Goal: Obtain resource: Download file/media

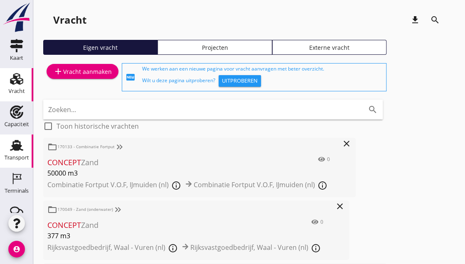
click at [12, 150] on use at bounding box center [16, 145] width 13 height 11
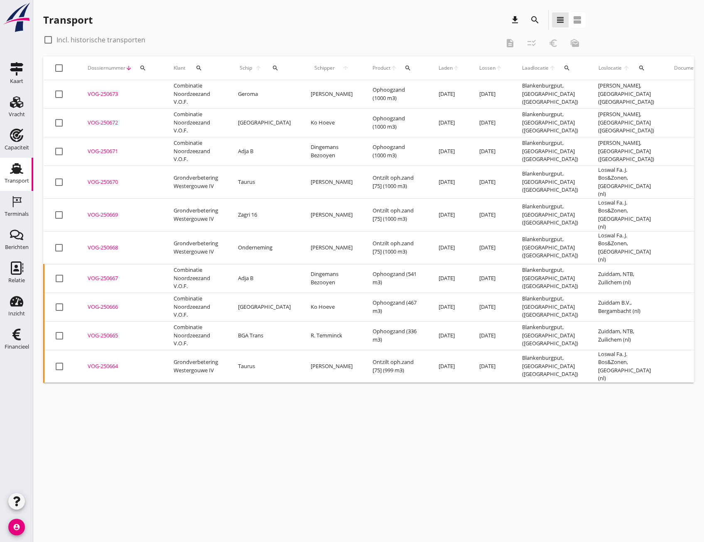
click at [639, 412] on div "cancel You are impersonating another user. Transport download search view_headl…" at bounding box center [368, 271] width 671 height 542
click at [17, 177] on div "Transport" at bounding box center [17, 181] width 25 height 12
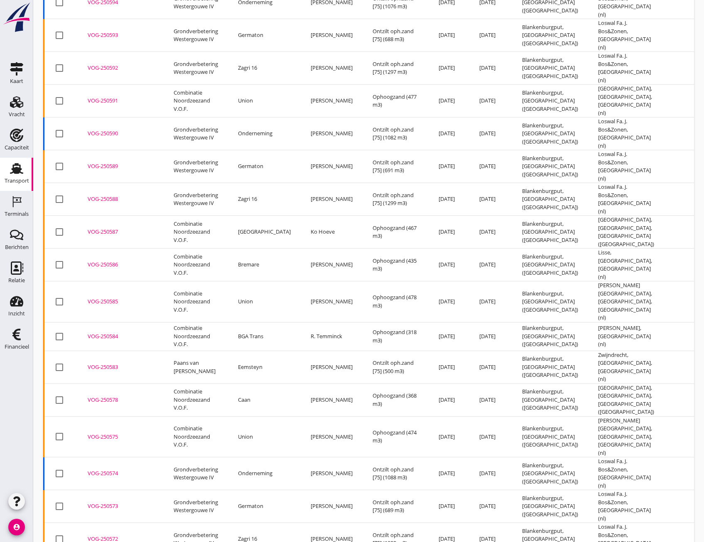
scroll to position [2453, 0]
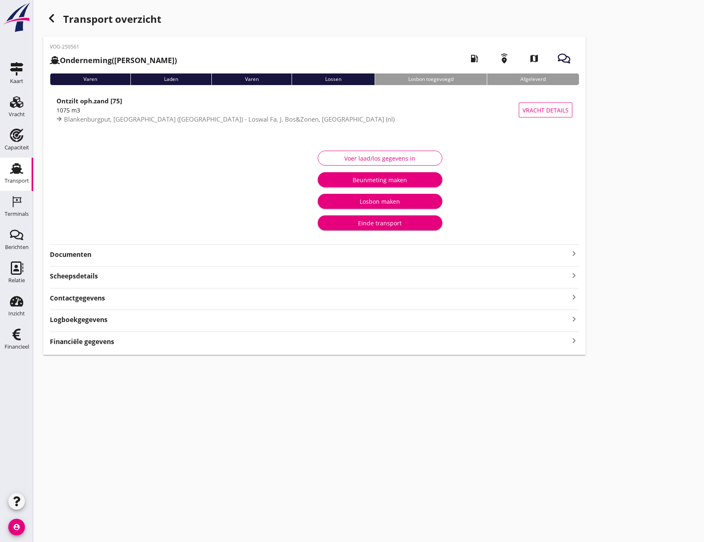
click at [576, 342] on icon "keyboard_arrow_right" at bounding box center [574, 341] width 10 height 11
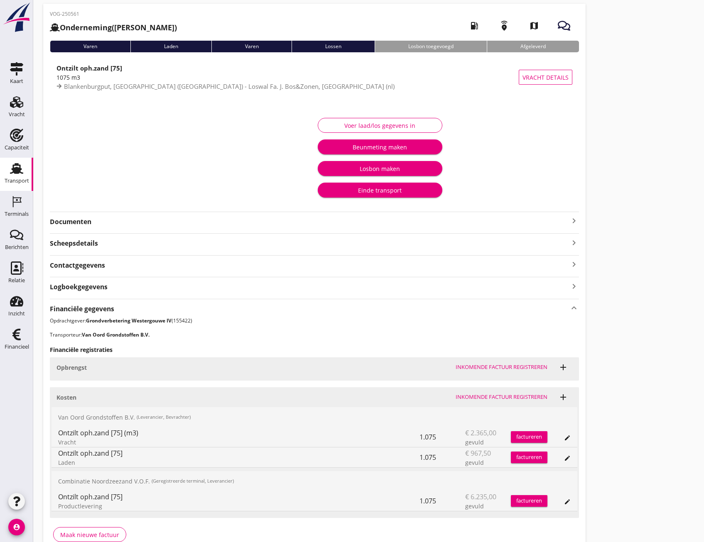
scroll to position [78, 0]
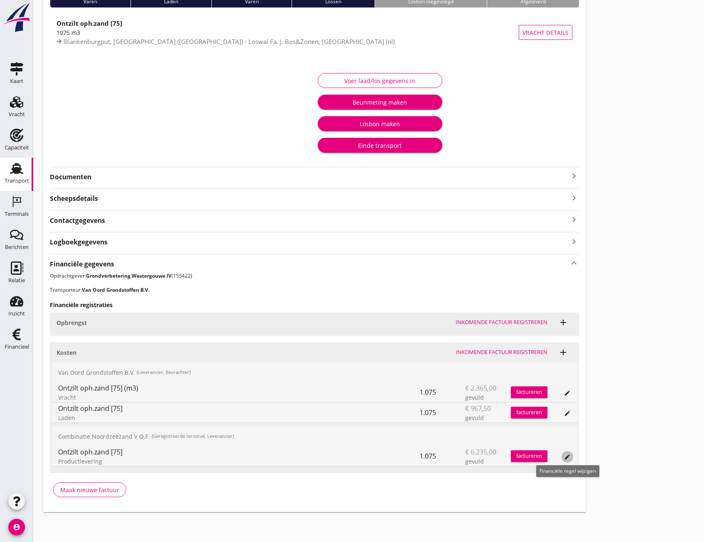
click at [567, 457] on icon "edit" at bounding box center [567, 457] width 7 height 7
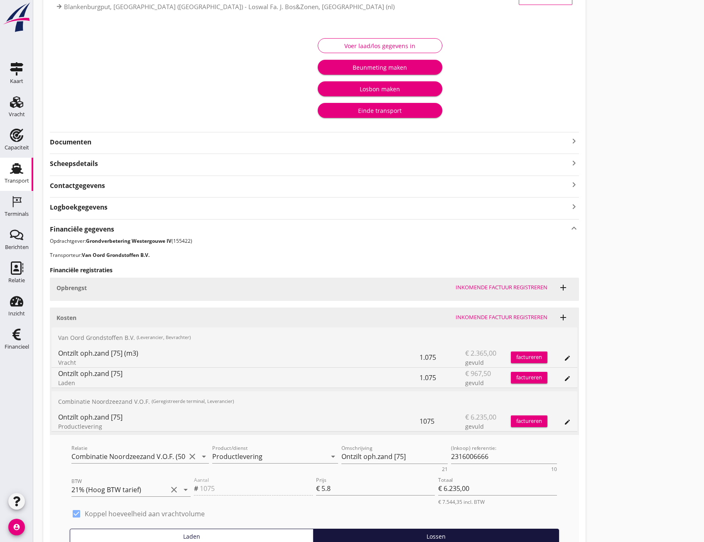
scroll to position [0, 0]
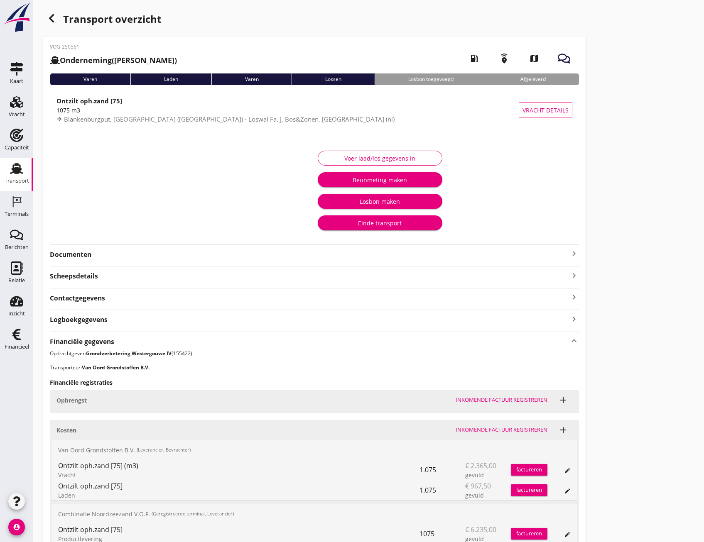
click at [358, 223] on div "Einde transport" at bounding box center [379, 223] width 111 height 9
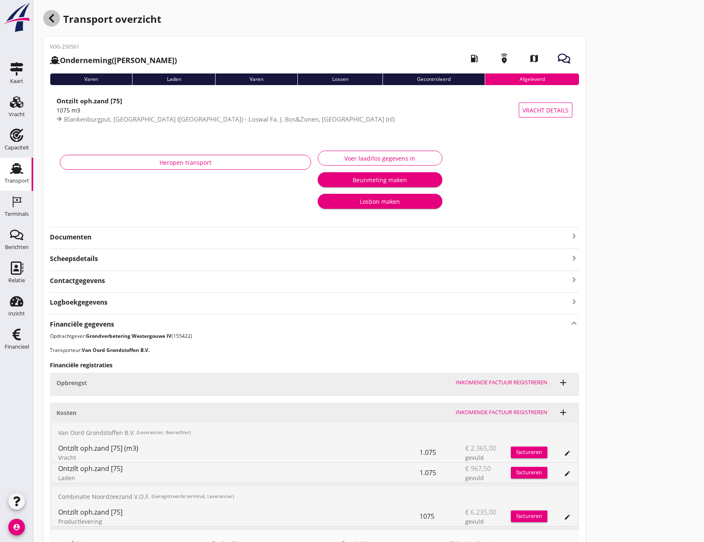
click at [49, 22] on icon "button" at bounding box center [52, 18] width 10 height 10
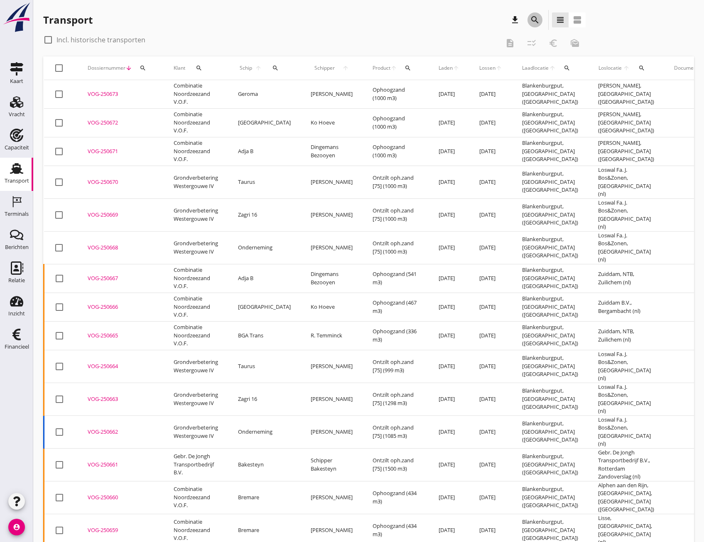
click at [539, 23] on icon "search" at bounding box center [535, 20] width 10 height 10
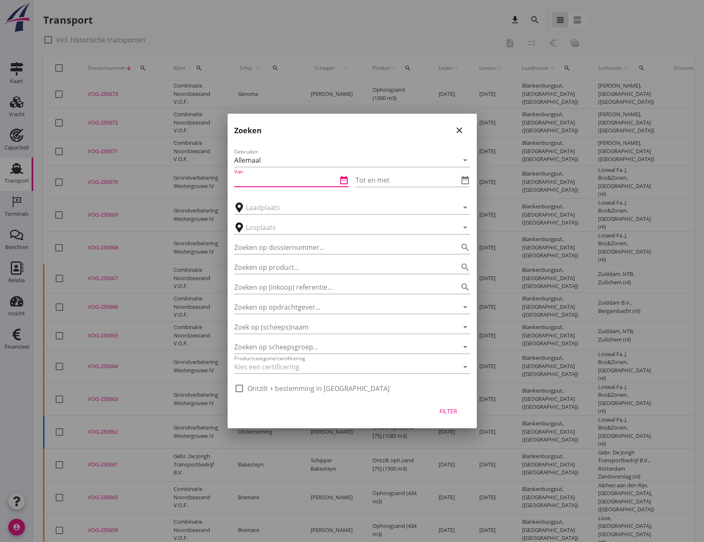
click at [252, 184] on input "Van" at bounding box center [285, 180] width 103 height 13
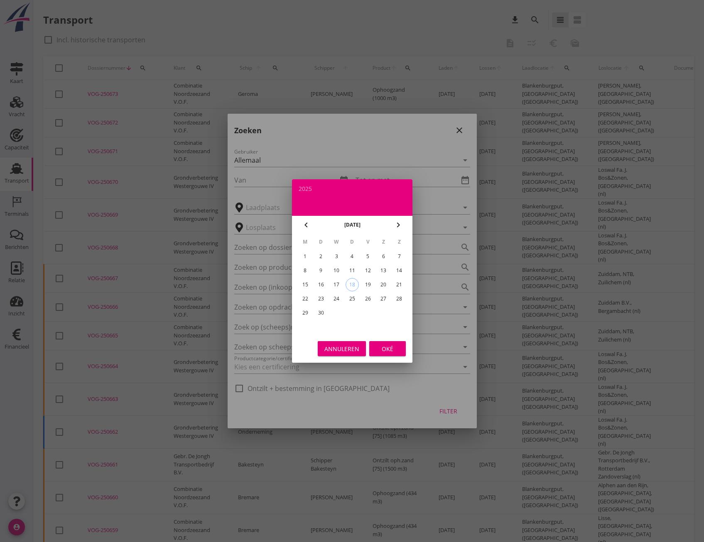
click at [304, 266] on div "8" at bounding box center [304, 270] width 13 height 13
type input "[DATE]"
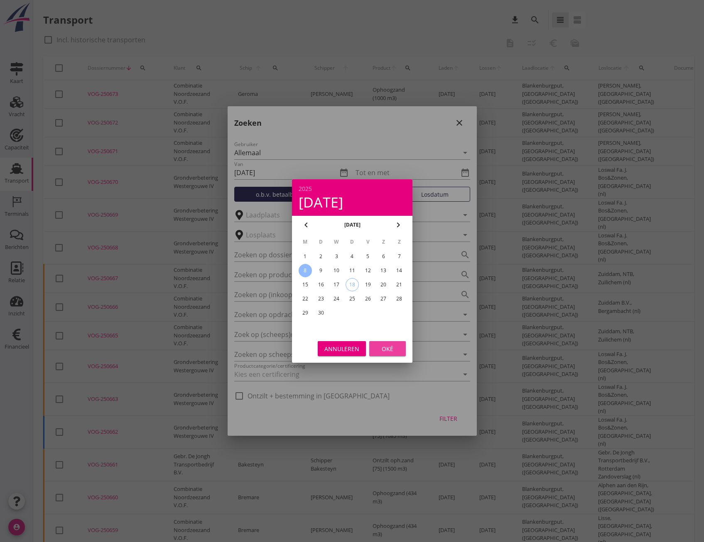
click at [381, 349] on div "Oké" at bounding box center [387, 349] width 23 height 9
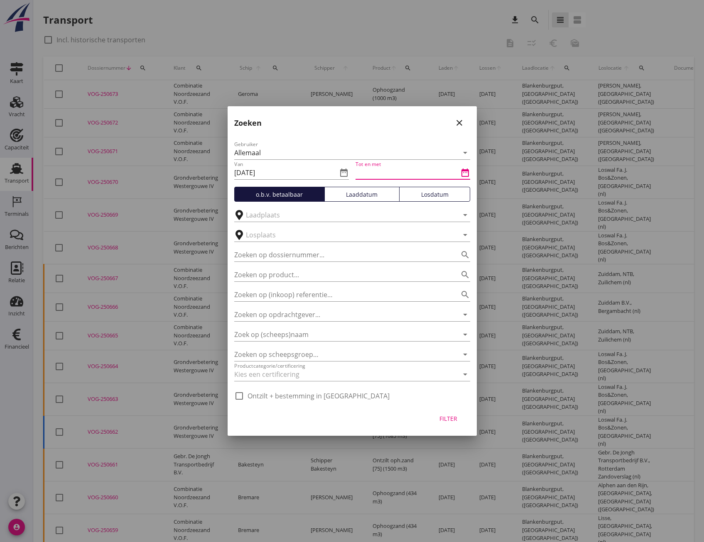
click at [385, 172] on input "Tot en met" at bounding box center [407, 172] width 103 height 13
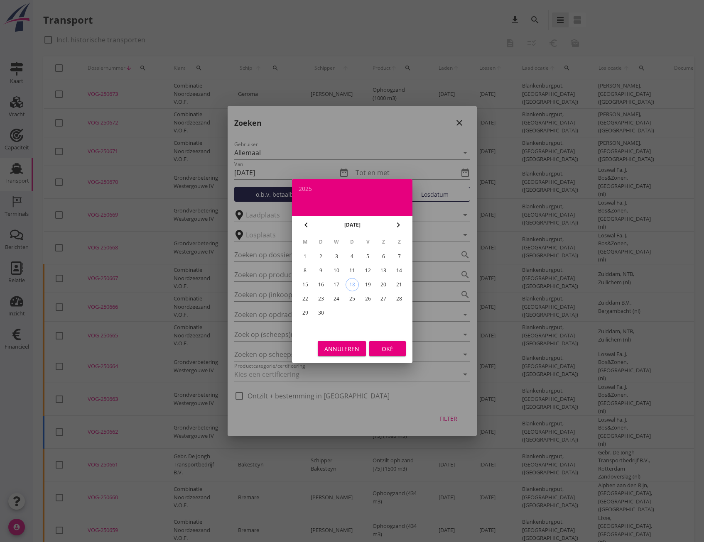
click at [387, 271] on div "13" at bounding box center [383, 270] width 13 height 13
type input "[DATE]"
click at [380, 351] on div "Oké" at bounding box center [387, 349] width 23 height 9
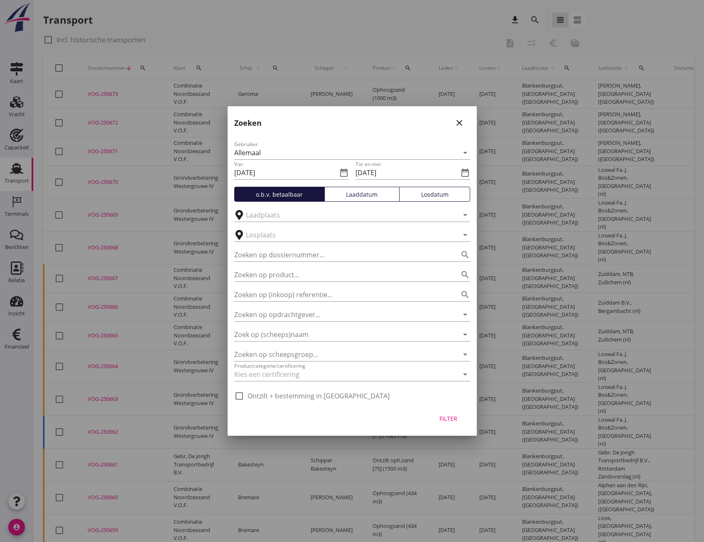
click at [418, 198] on div "Losdatum" at bounding box center [435, 194] width 64 height 9
click at [441, 420] on div "Filter" at bounding box center [448, 419] width 23 height 9
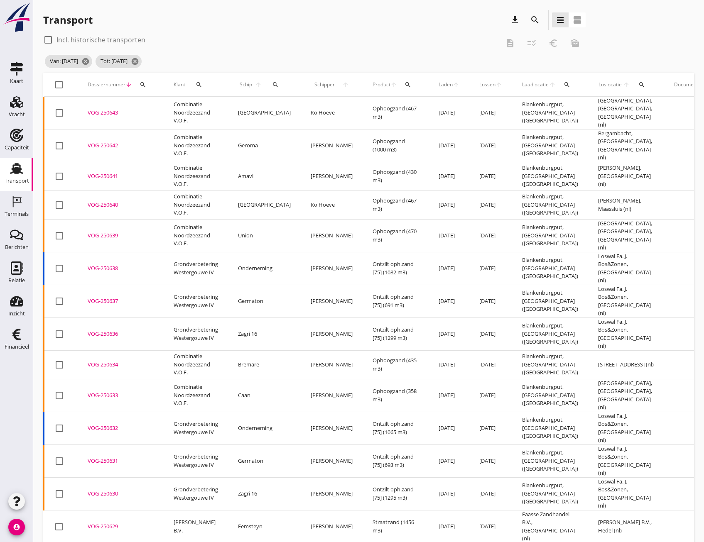
click at [54, 86] on div at bounding box center [59, 85] width 14 height 14
checkbox input "true"
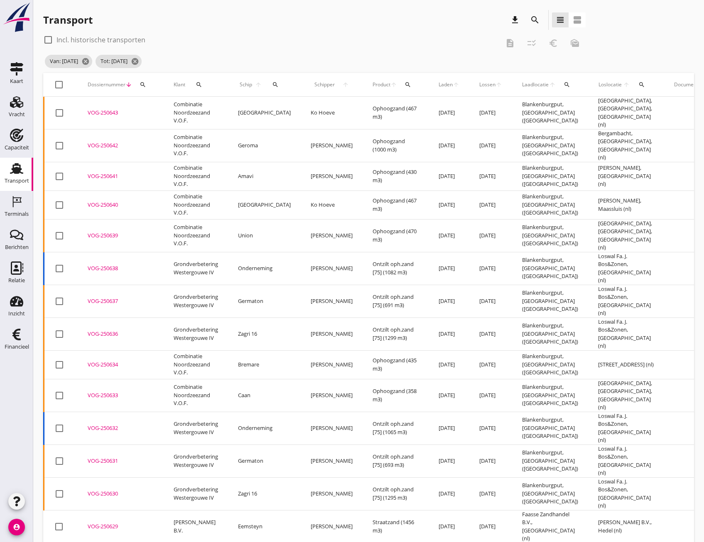
checkbox input "true"
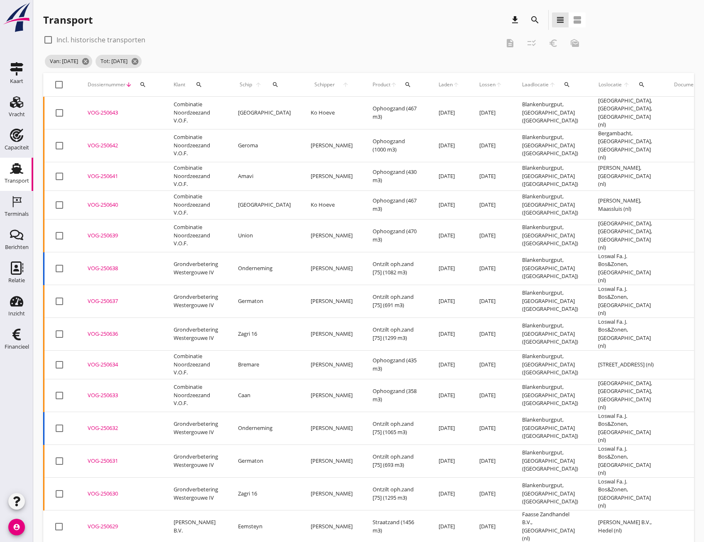
checkbox input "true"
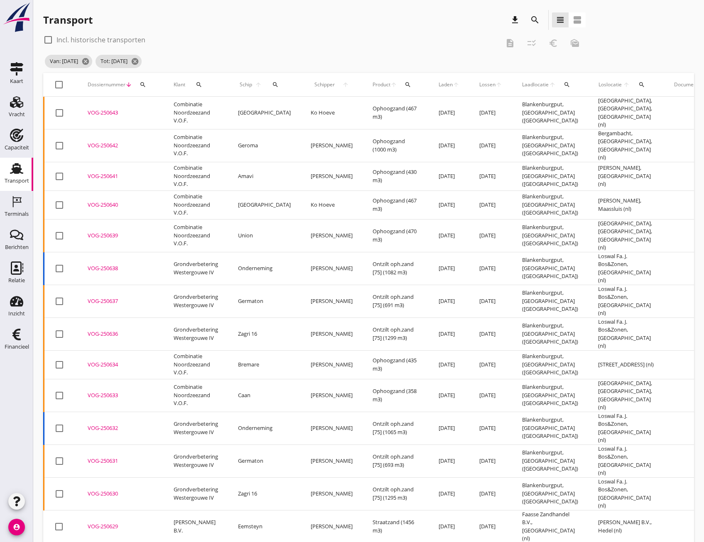
checkbox input "true"
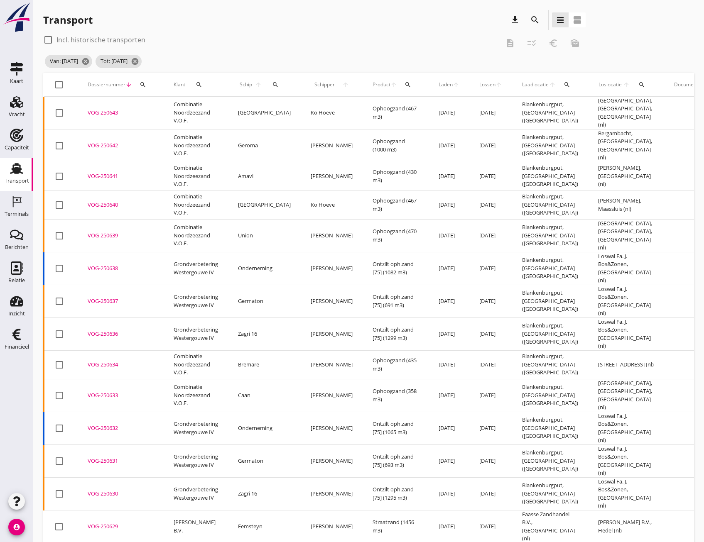
checkbox input "true"
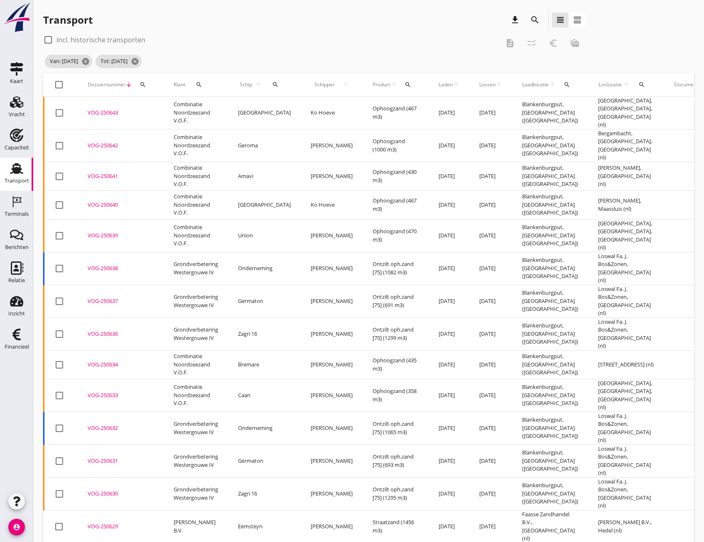
checkbox input "true"
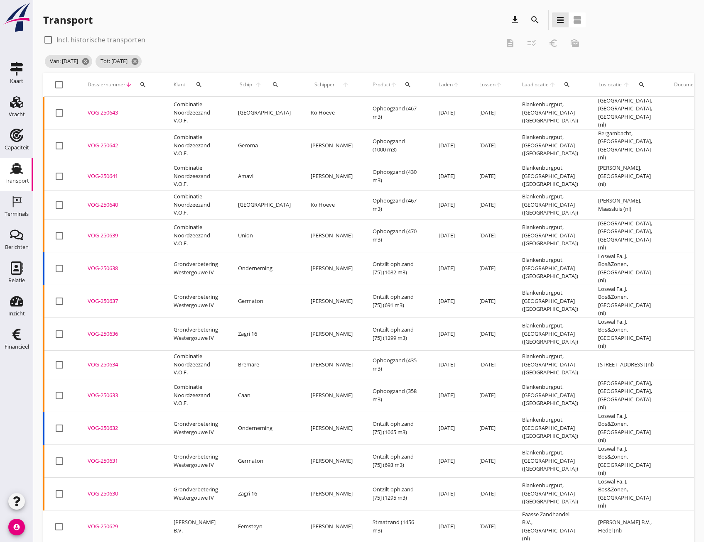
checkbox input "true"
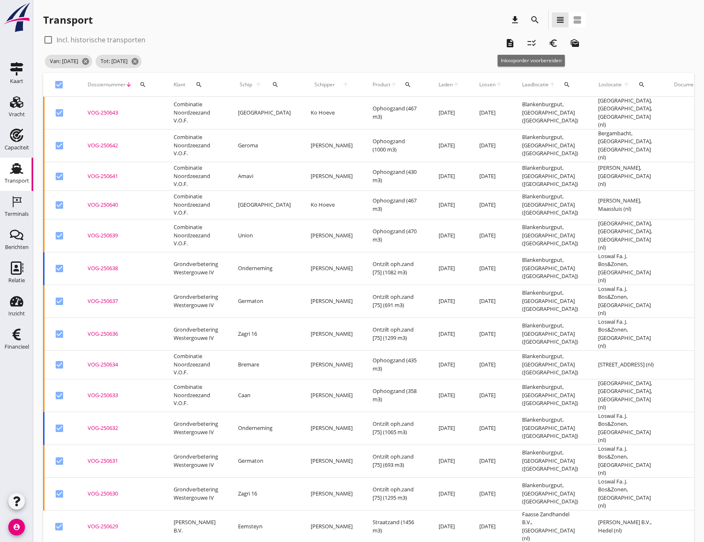
click at [529, 45] on icon "checklist_rtl" at bounding box center [532, 43] width 10 height 10
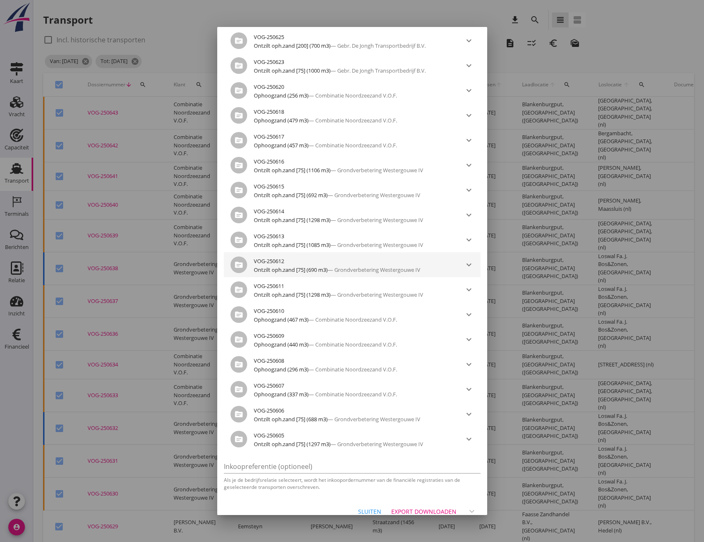
scroll to position [534, 0]
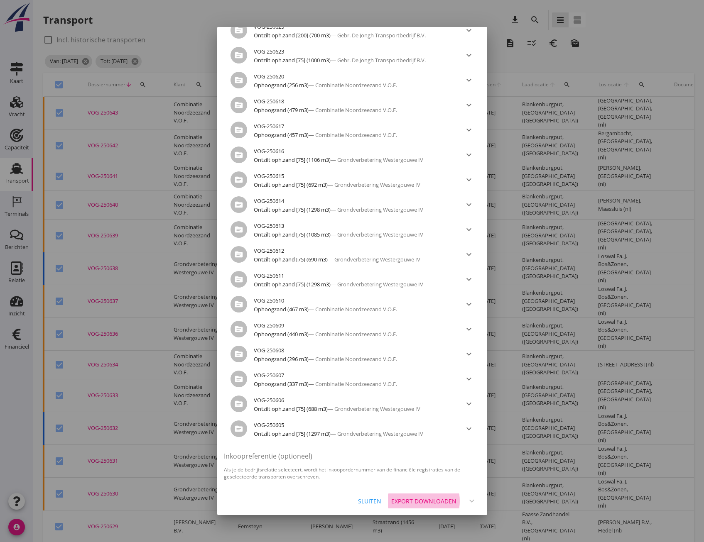
click at [417, 499] on div "Export downloaden" at bounding box center [423, 501] width 65 height 9
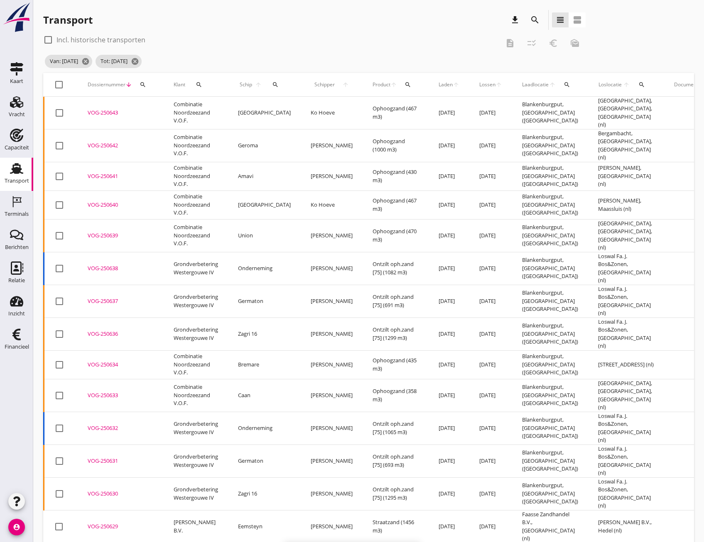
checkbox input "false"
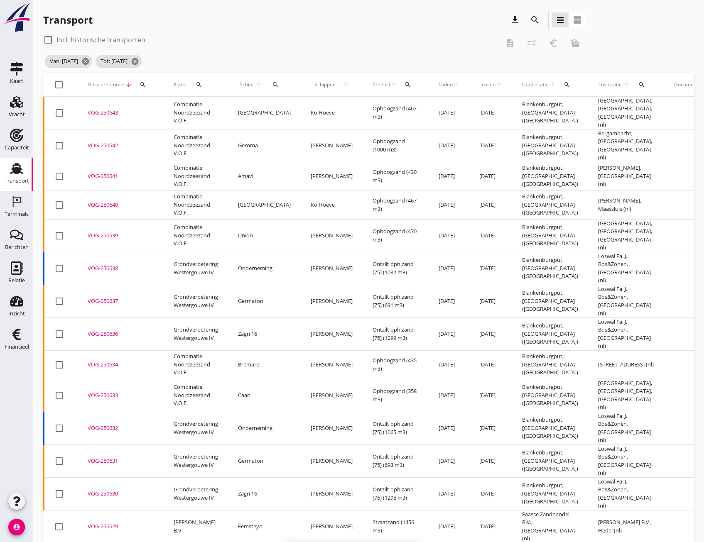
checkbox input "false"
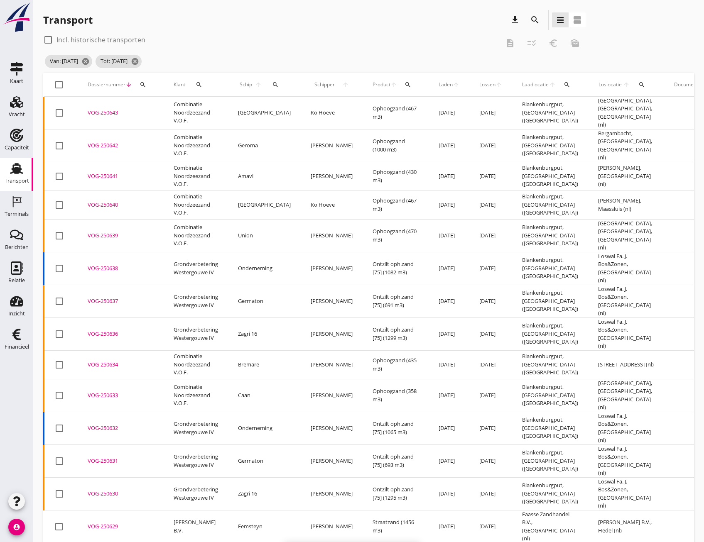
checkbox input "false"
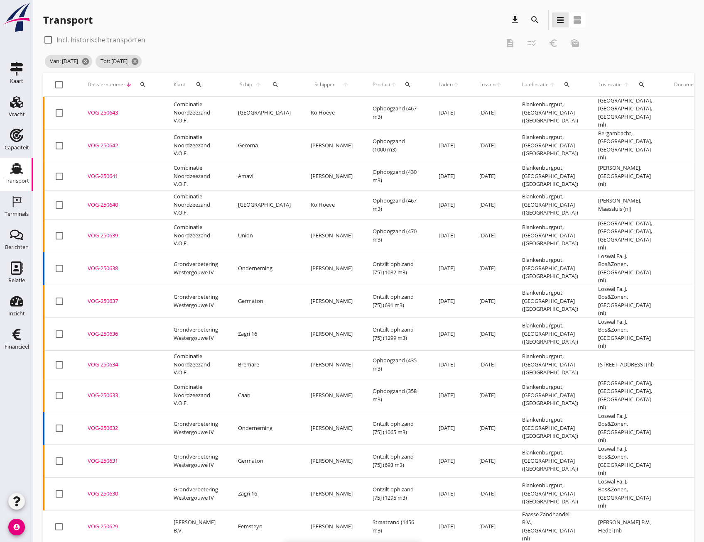
checkbox input "false"
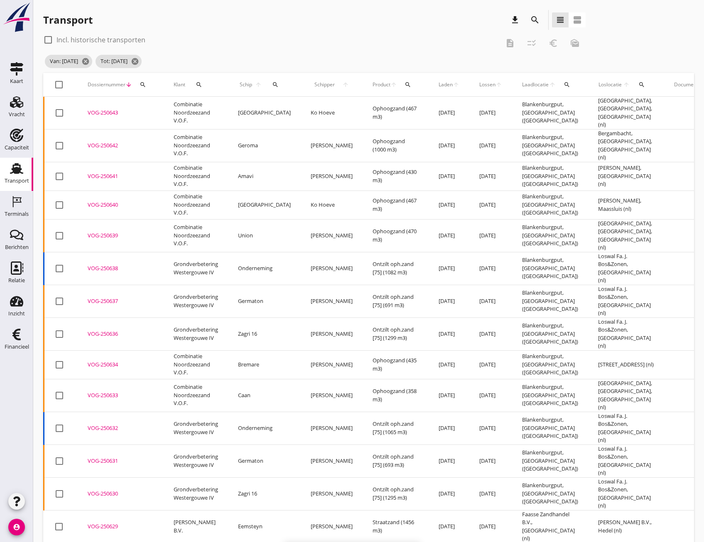
checkbox input "false"
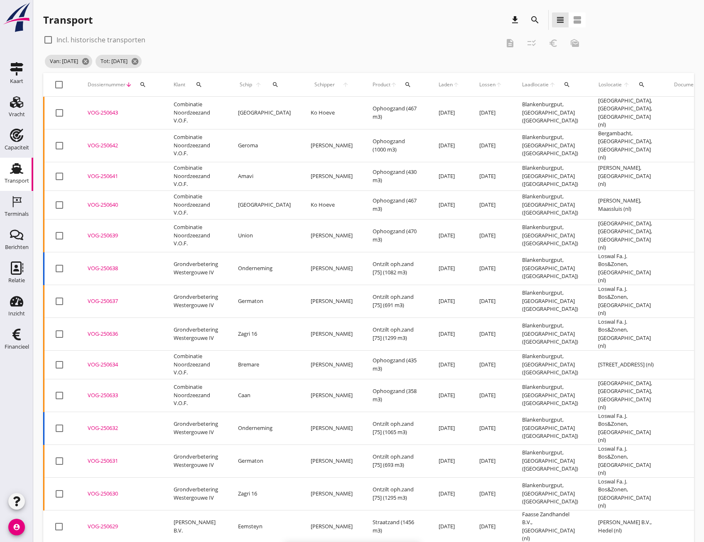
checkbox input "false"
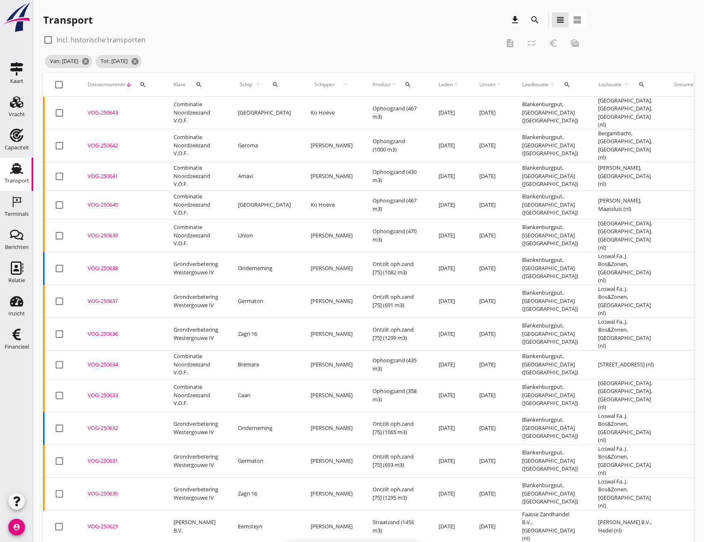
checkbox input "false"
click at [479, 86] on span "Lossen" at bounding box center [487, 84] width 16 height 7
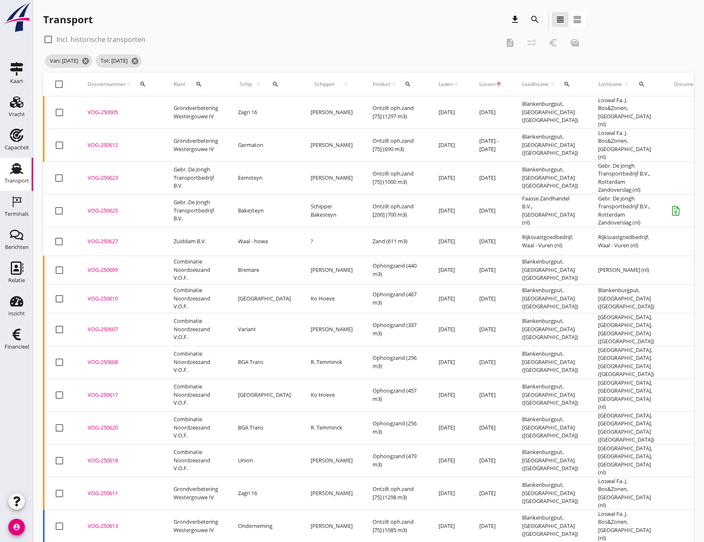
scroll to position [0, 0]
click at [58, 83] on div at bounding box center [59, 85] width 14 height 14
checkbox input "true"
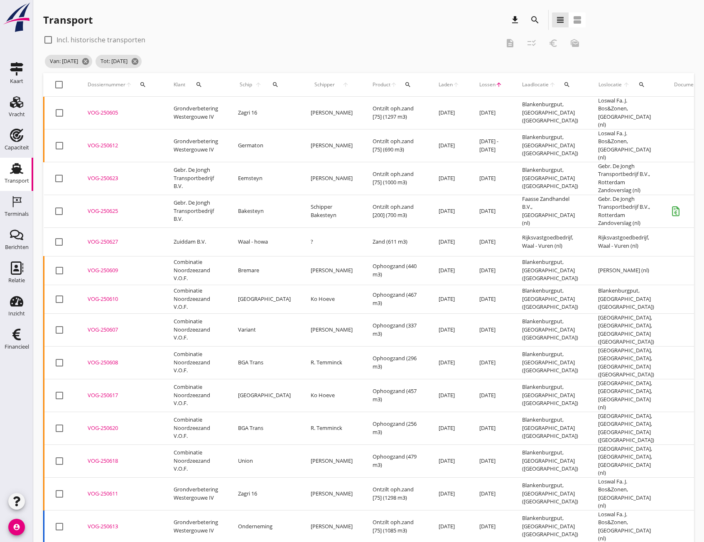
checkbox input "true"
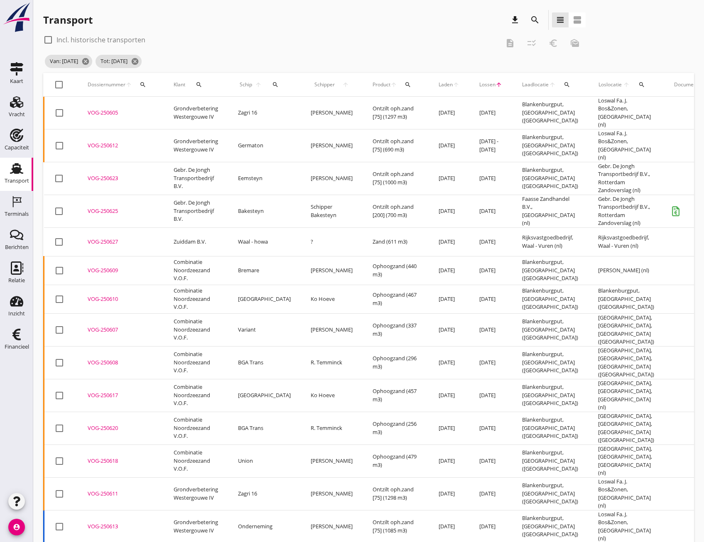
checkbox input "true"
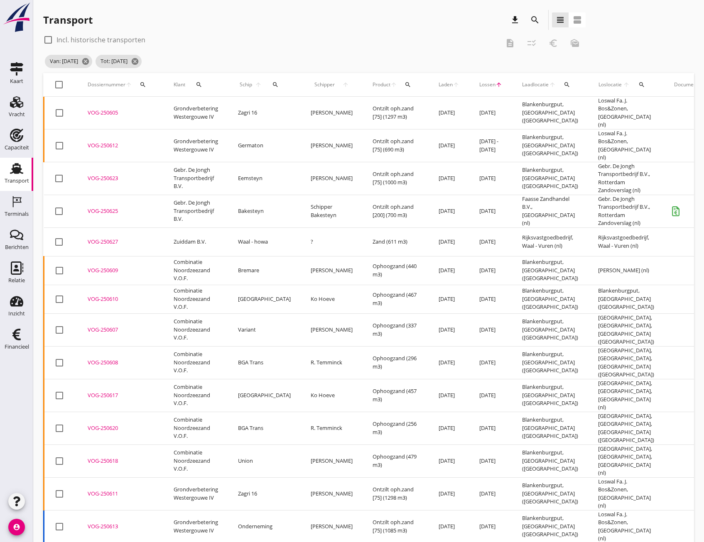
checkbox input "true"
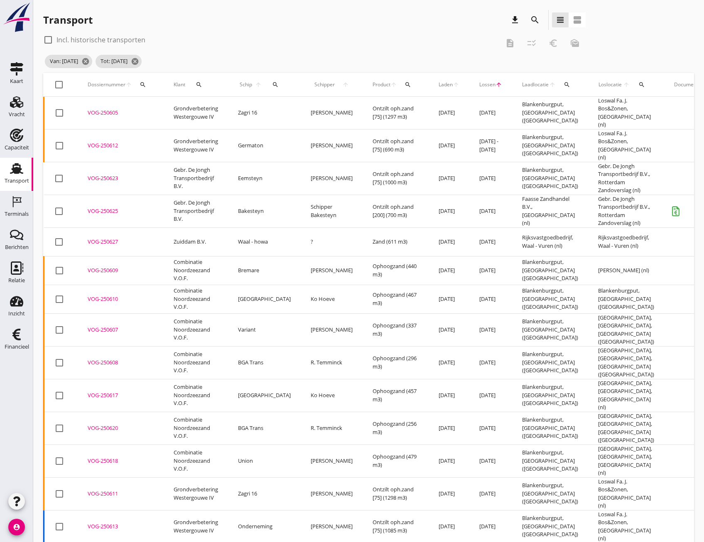
checkbox input "true"
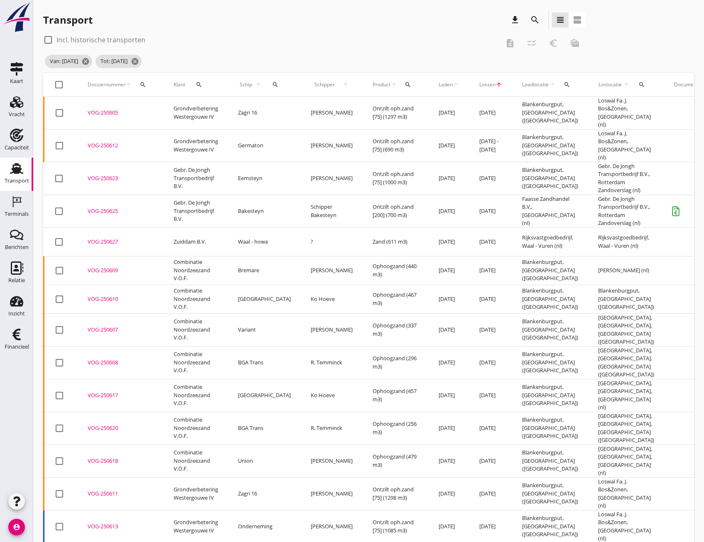
checkbox input "true"
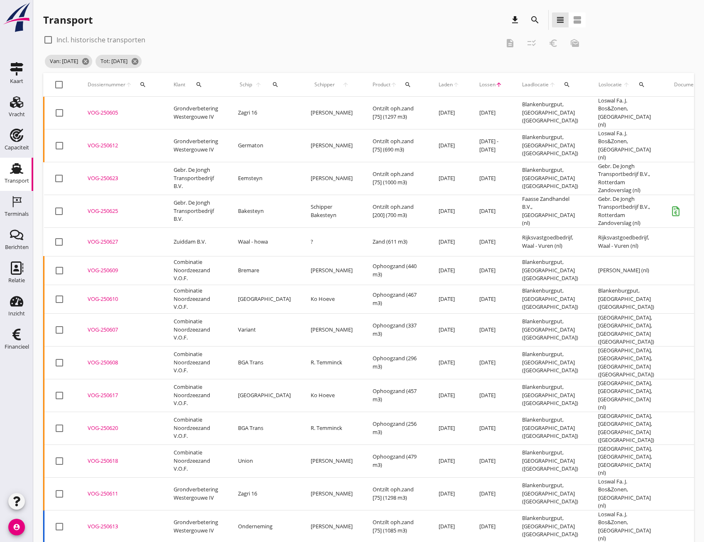
checkbox input "true"
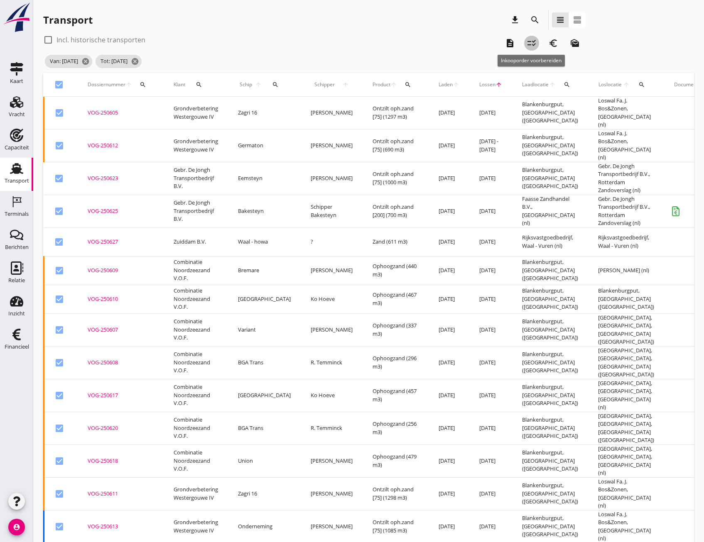
click at [529, 44] on icon "checklist_rtl" at bounding box center [532, 43] width 10 height 10
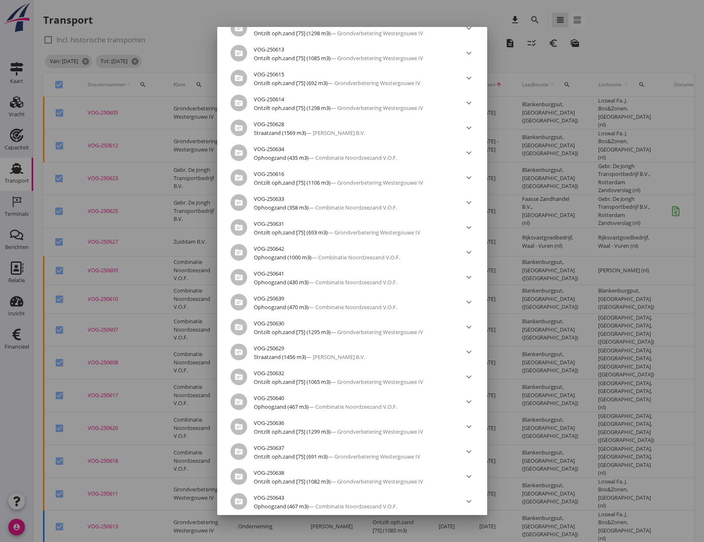
scroll to position [534, 0]
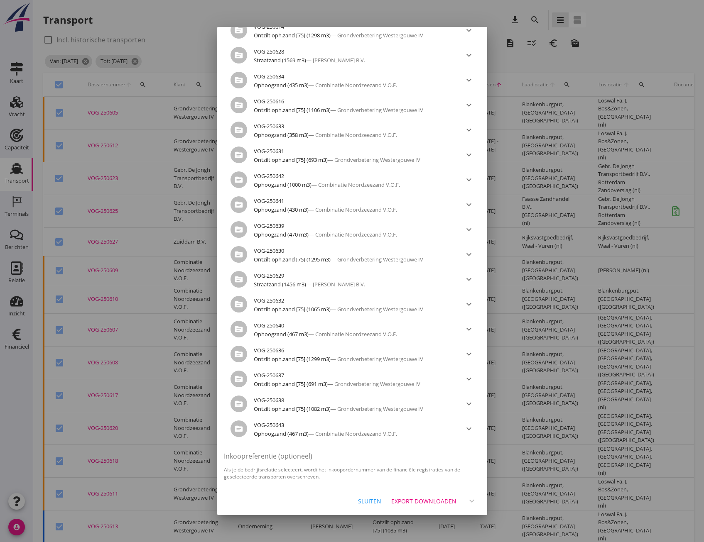
click at [407, 499] on div "Export downloaden" at bounding box center [423, 501] width 65 height 9
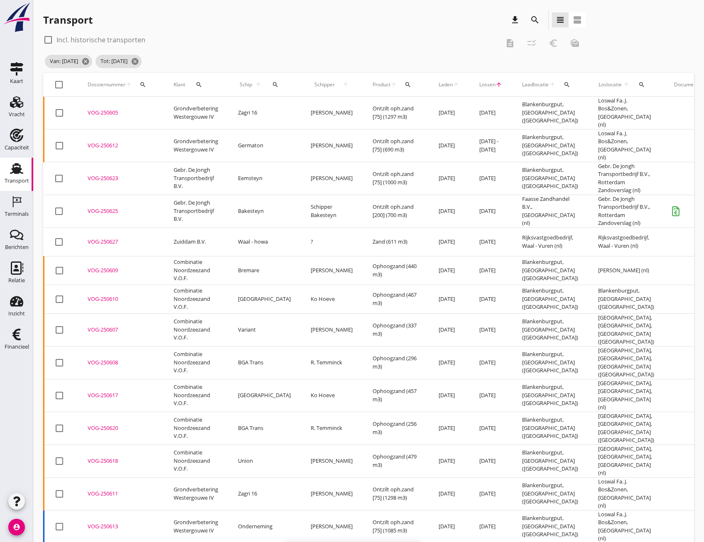
checkbox input "false"
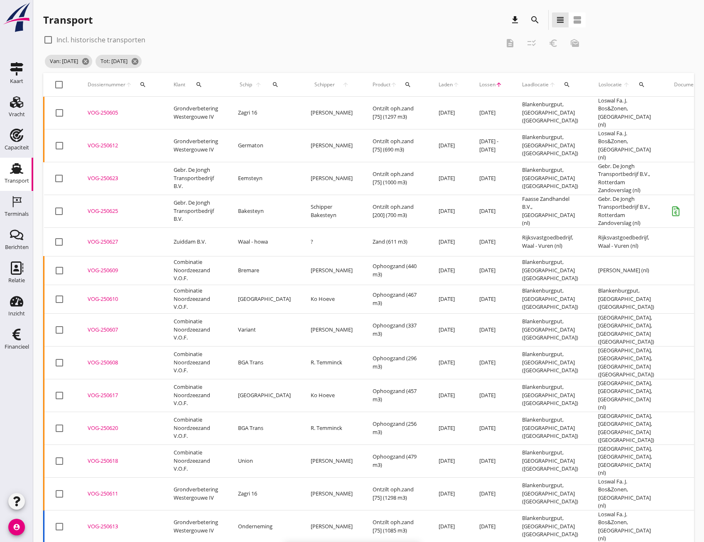
checkbox input "false"
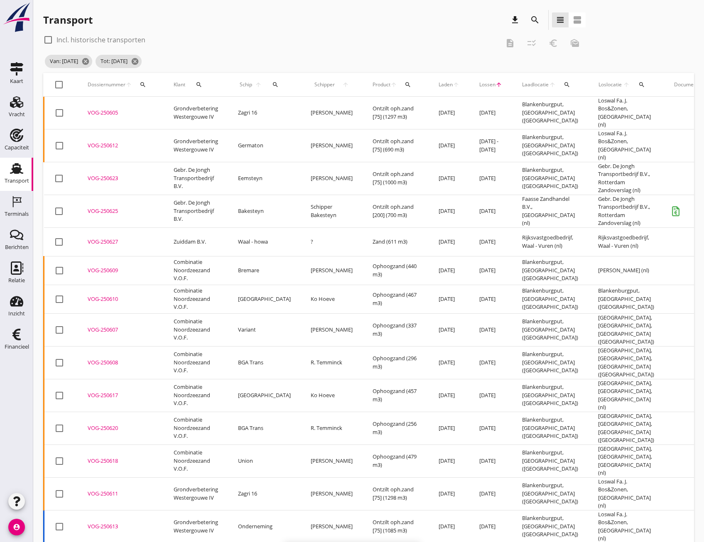
checkbox input "false"
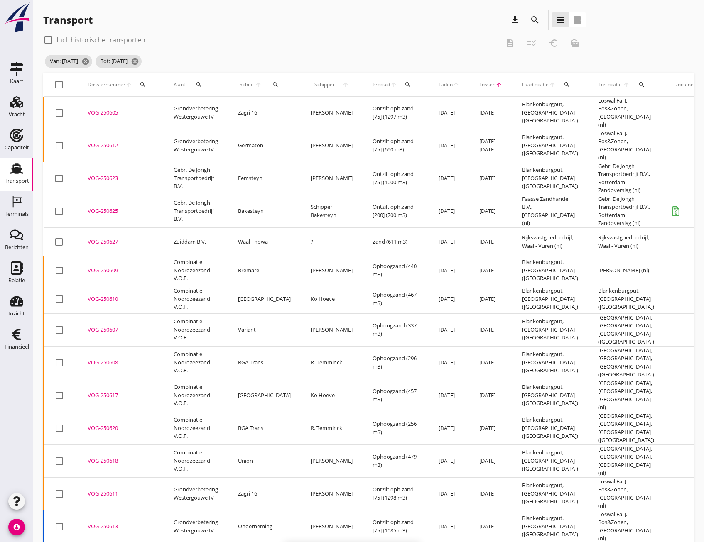
checkbox input "false"
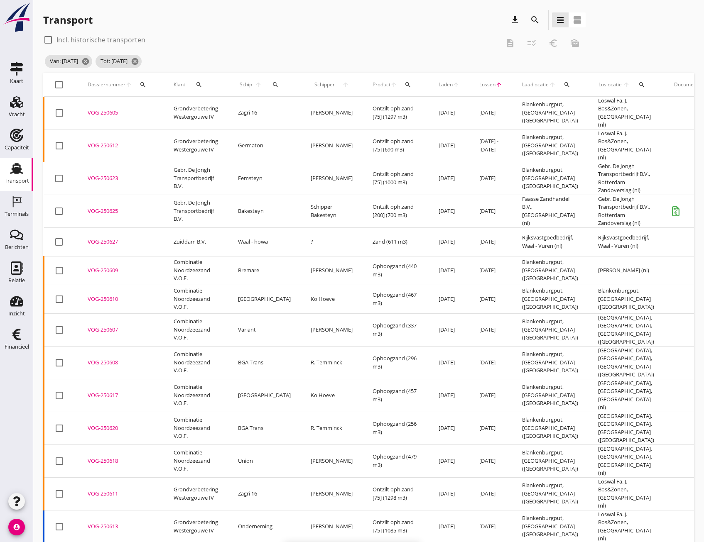
checkbox input "false"
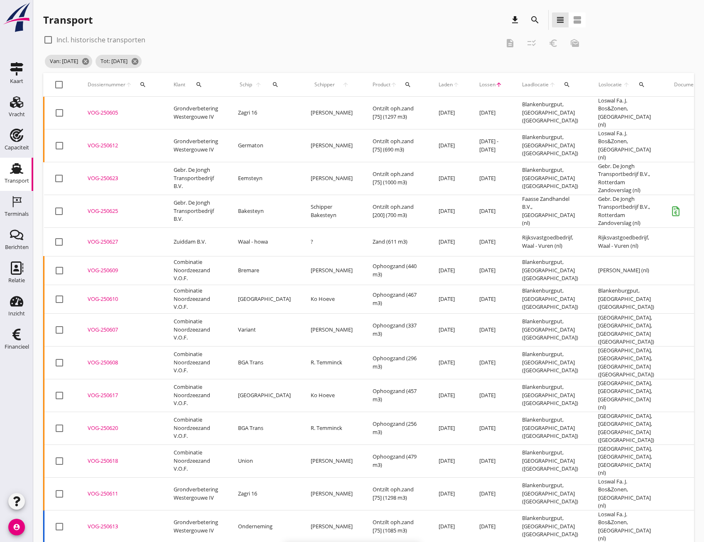
checkbox input "false"
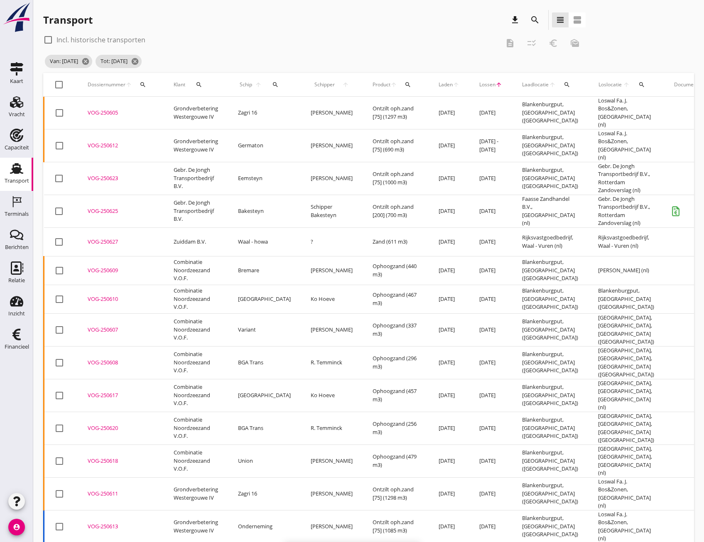
checkbox input "false"
click at [339, 63] on div "Van: [DATE] cancel Tot: [DATE] cancel" at bounding box center [314, 61] width 542 height 17
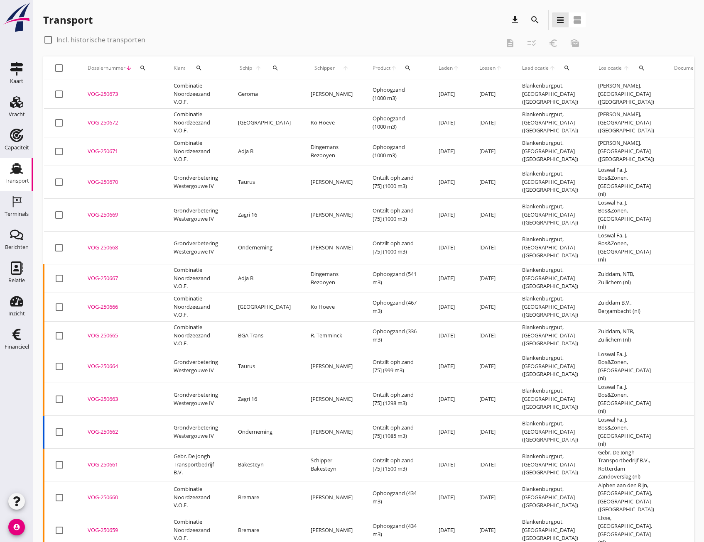
click at [530, 24] on icon "search" at bounding box center [535, 20] width 10 height 10
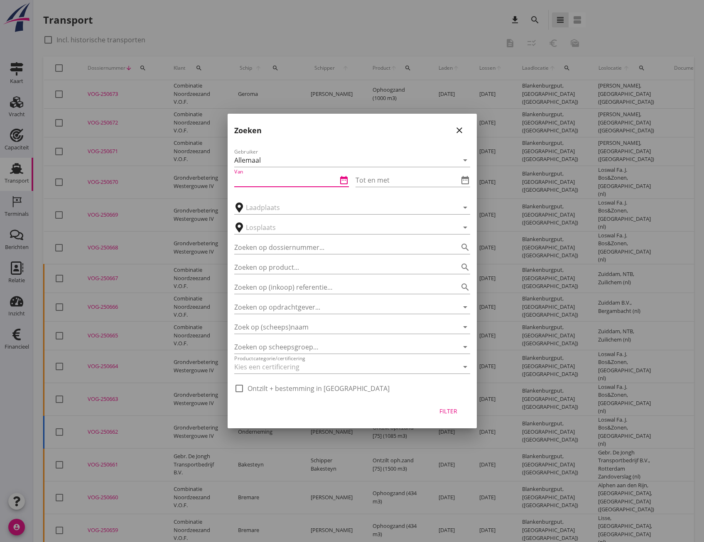
click at [307, 180] on input "Van" at bounding box center [285, 180] width 103 height 13
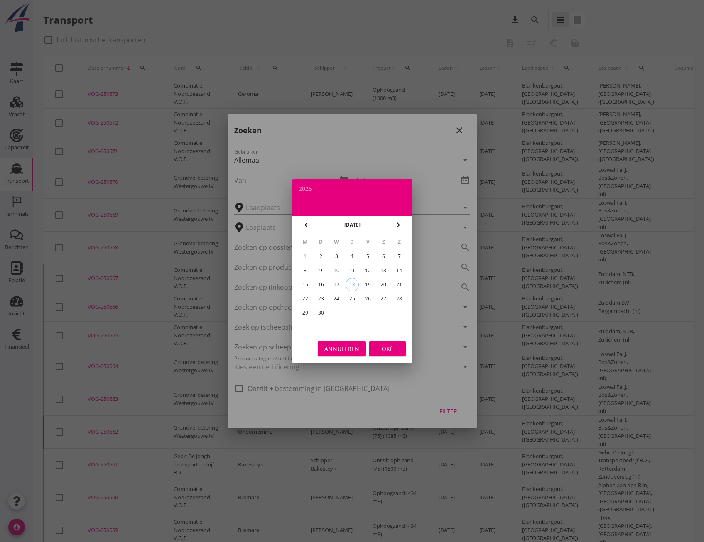
click at [307, 272] on div "8" at bounding box center [304, 270] width 13 height 13
type input "[DATE]"
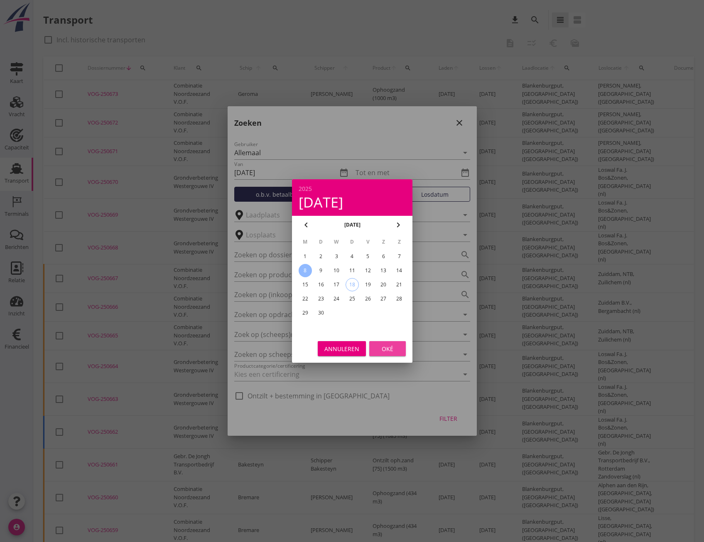
click at [398, 350] on div "Oké" at bounding box center [387, 349] width 23 height 9
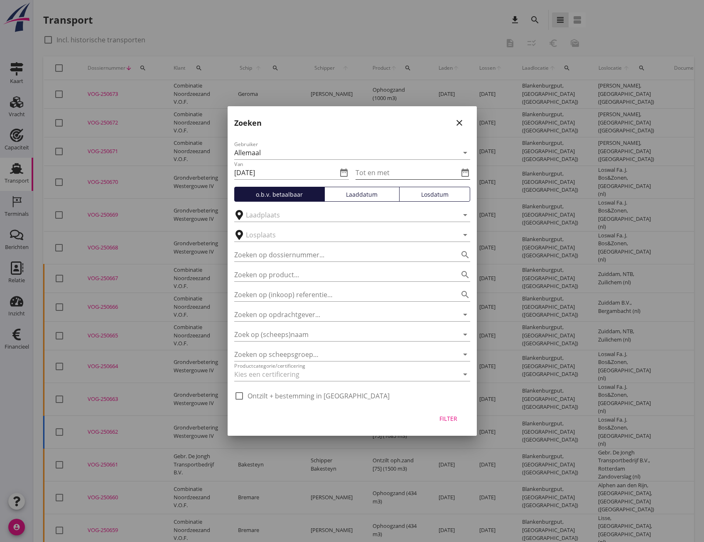
click at [393, 174] on input "Tot en met" at bounding box center [407, 172] width 103 height 13
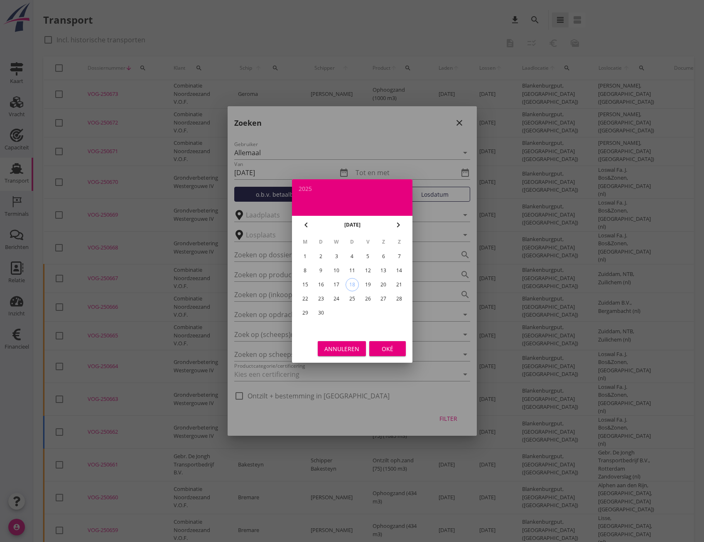
click at [387, 271] on div "13" at bounding box center [383, 270] width 13 height 13
type input "[DATE]"
click at [389, 351] on div "Oké" at bounding box center [387, 349] width 23 height 9
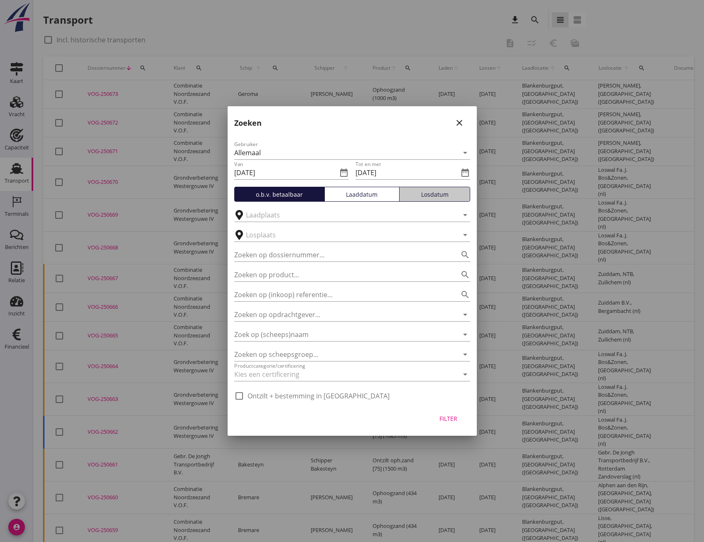
click at [437, 189] on button "Losdatum" at bounding box center [434, 194] width 71 height 15
click at [440, 421] on div "Filter" at bounding box center [448, 419] width 23 height 9
